Goal: Book appointment/travel/reservation

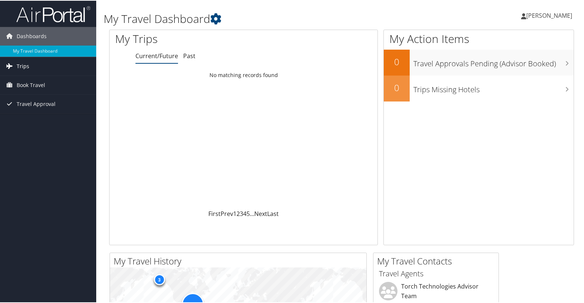
click at [25, 65] on span "Trips" at bounding box center [23, 65] width 13 height 19
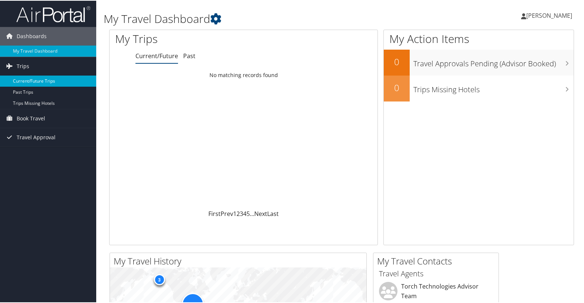
click at [30, 81] on link "Current/Future Trips" at bounding box center [48, 80] width 96 height 11
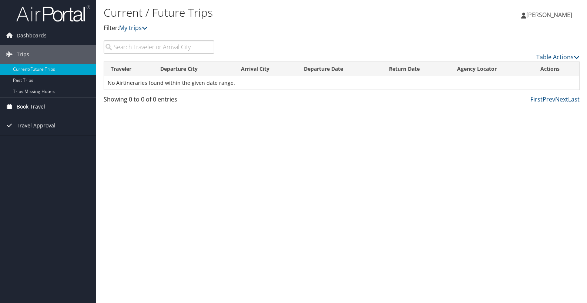
click at [32, 109] on span "Book Travel" at bounding box center [31, 106] width 29 height 19
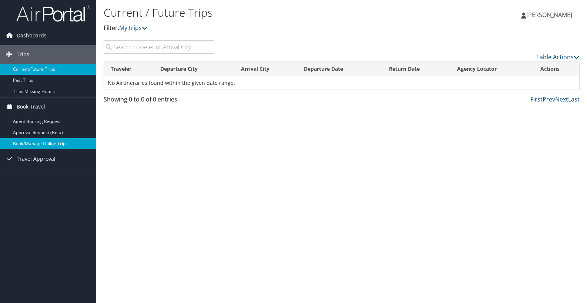
click at [37, 146] on link "Book/Manage Online Trips" at bounding box center [48, 143] width 96 height 11
